Goal: Information Seeking & Learning: Check status

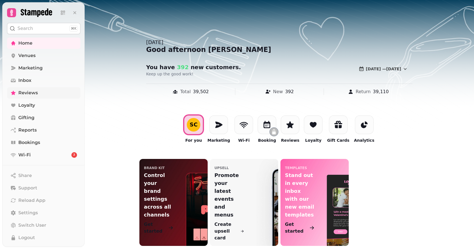
click at [37, 95] on span "Reviews" at bounding box center [27, 92] width 19 height 7
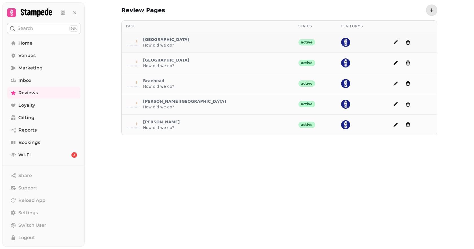
click at [167, 47] on p "How did we do?" at bounding box center [166, 45] width 46 height 6
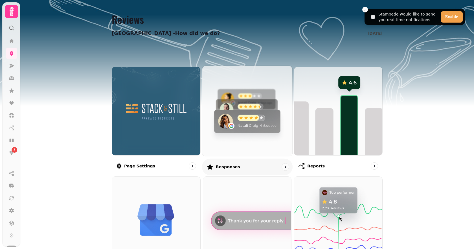
click at [251, 101] on img at bounding box center [247, 110] width 99 height 99
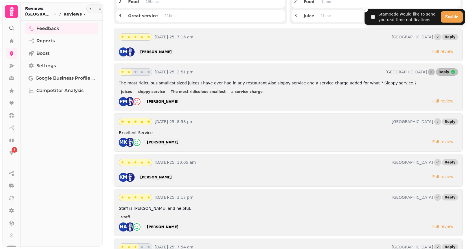
scroll to position [102, 0]
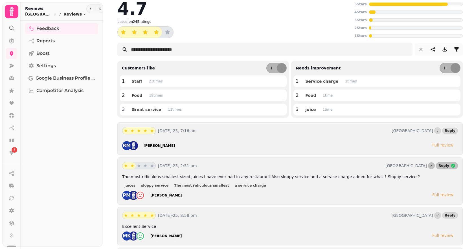
scroll to position [10, 0]
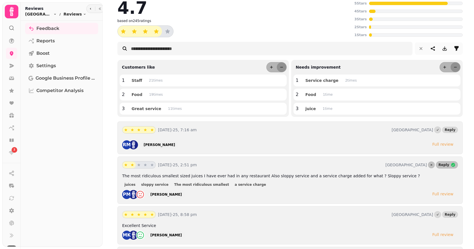
click at [449, 194] on div "Full review" at bounding box center [442, 194] width 21 height 6
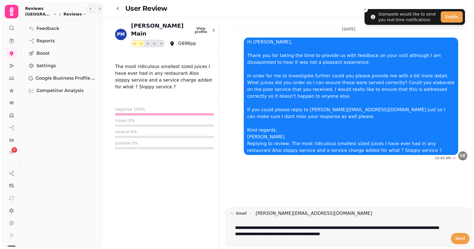
click at [398, 183] on div "[DATE] Hi [PERSON_NAME], Thank you for taking the time to provide us with feedb…" at bounding box center [348, 112] width 250 height 190
click at [366, 11] on icon "Close toast" at bounding box center [364, 9] width 3 height 3
